Goal: Task Accomplishment & Management: Use online tool/utility

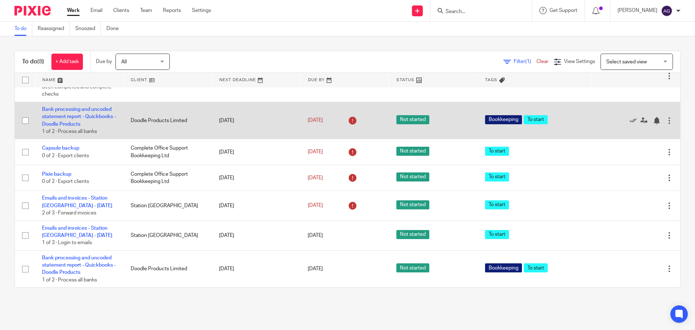
scroll to position [82, 0]
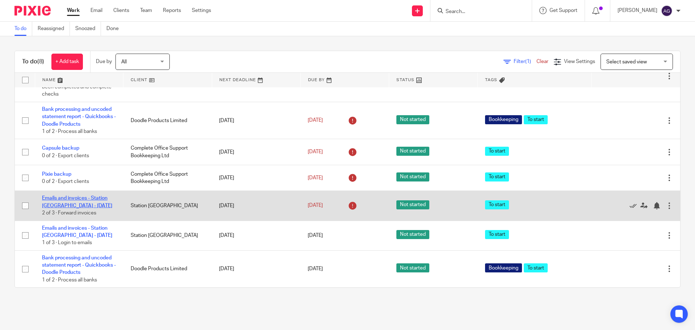
click at [92, 197] on link "Emails and invoices - Station [GEOGRAPHIC_DATA] - [DATE]" at bounding box center [77, 202] width 70 height 12
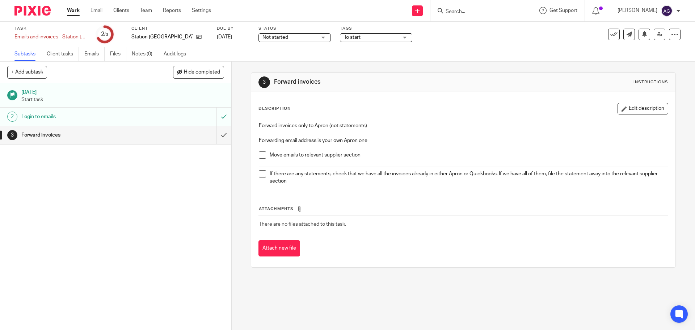
click at [261, 154] on span at bounding box center [262, 154] width 7 height 7
click at [260, 171] on span at bounding box center [262, 173] width 7 height 7
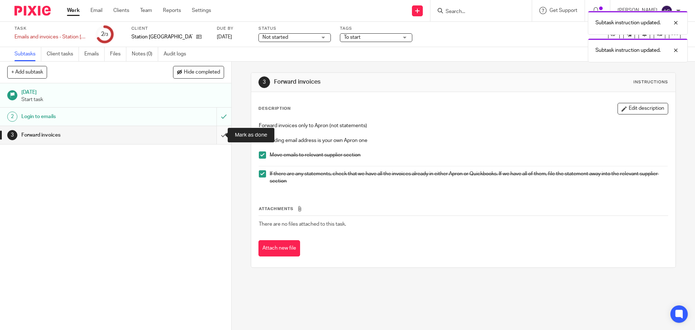
click at [216, 135] on input "submit" at bounding box center [115, 135] width 231 height 18
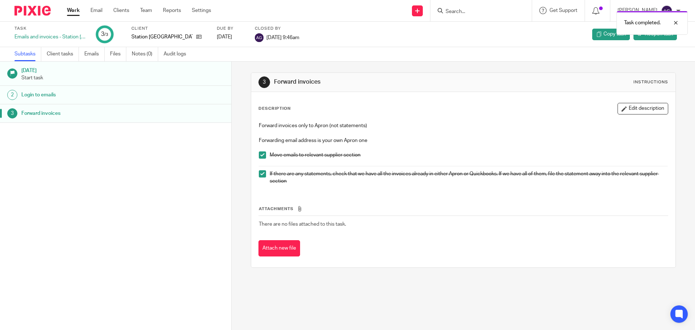
click at [42, 10] on img at bounding box center [32, 11] width 36 height 10
